Goal: Navigation & Orientation: Understand site structure

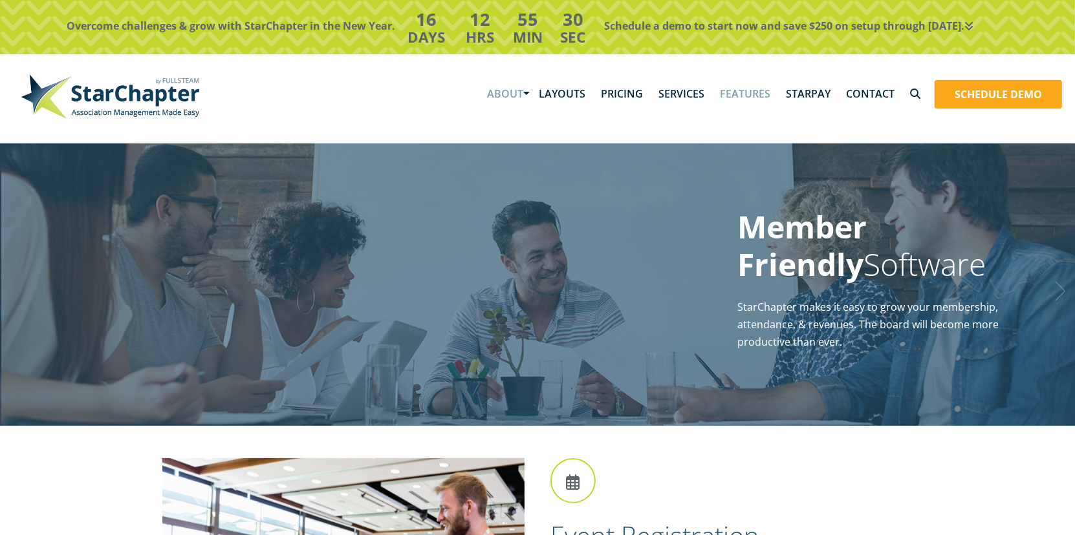
click at [505, 96] on link "About" at bounding box center [505, 94] width 52 height 40
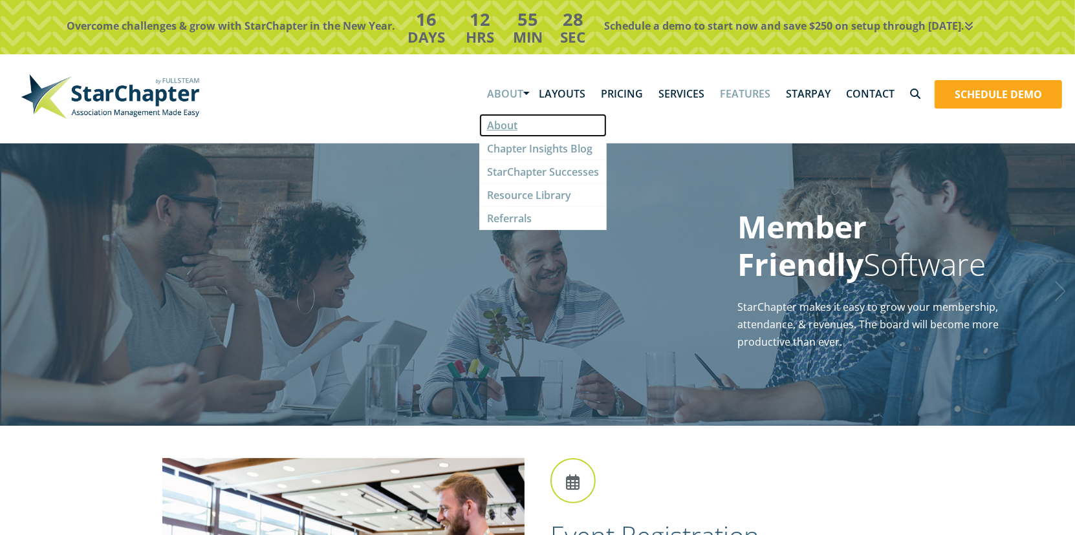
click at [510, 123] on link "About" at bounding box center [542, 125] width 127 height 23
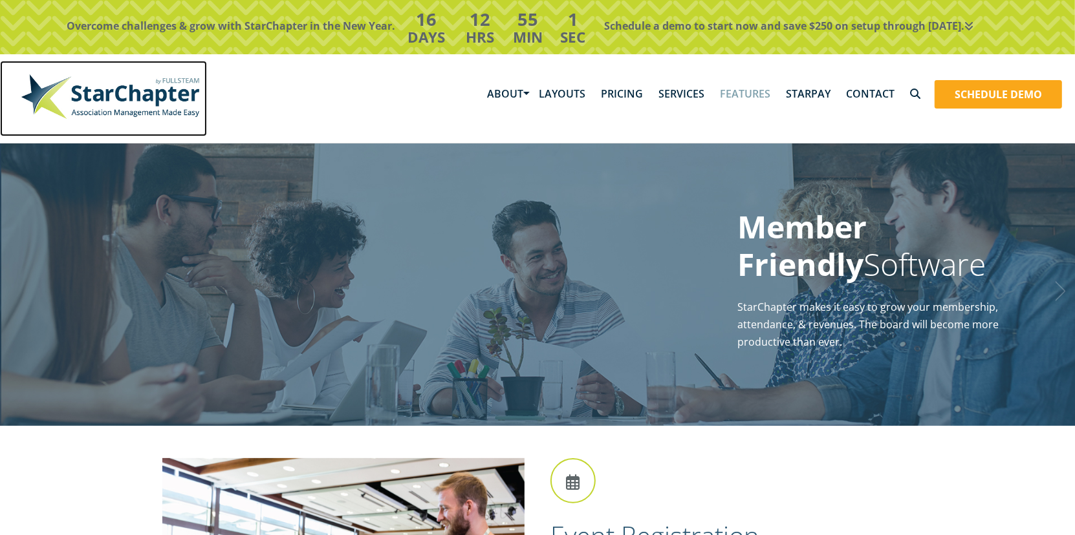
click at [135, 94] on img at bounding box center [110, 96] width 194 height 58
